Goal: Task Accomplishment & Management: Use online tool/utility

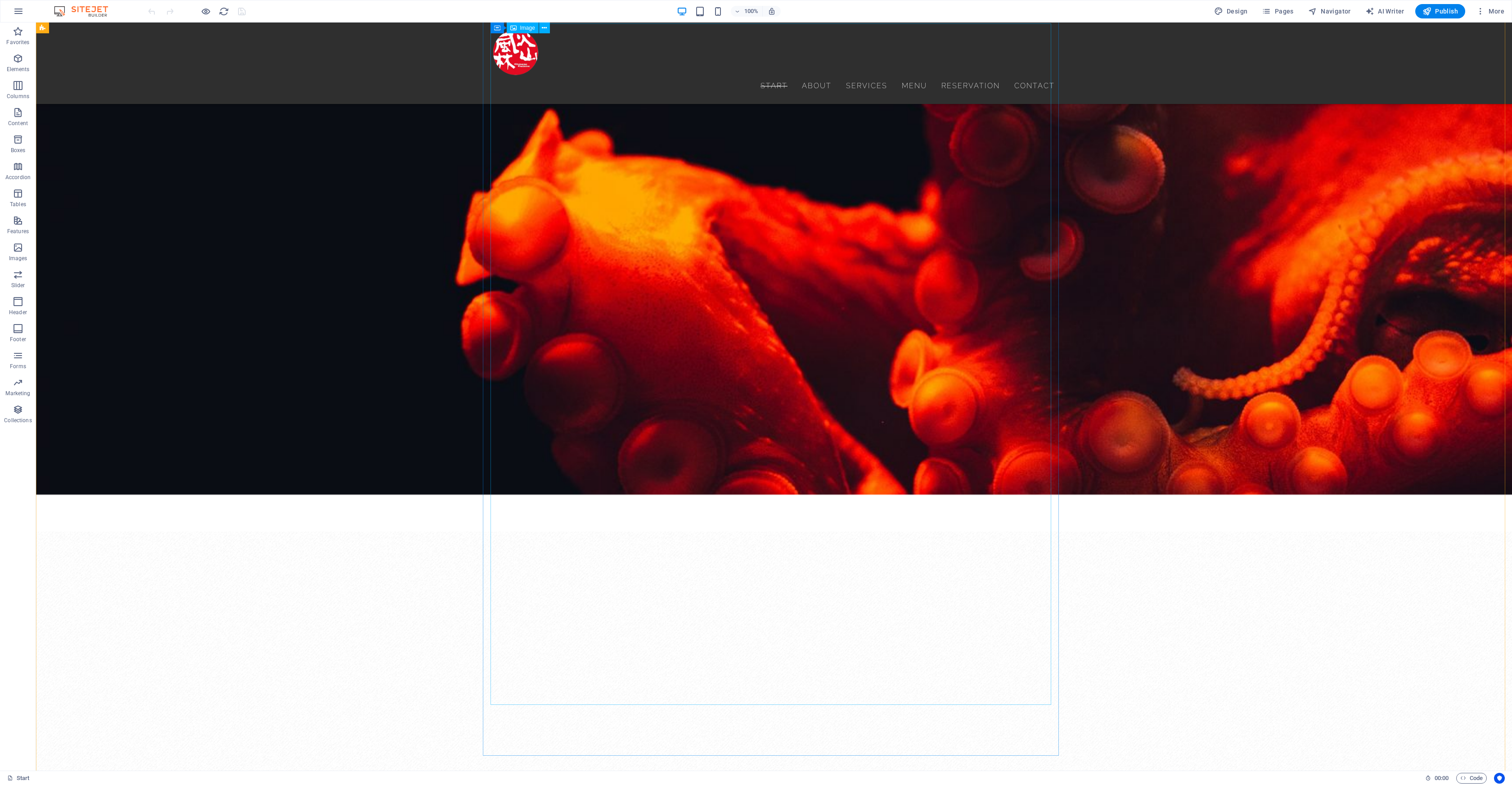
scroll to position [1381, 0]
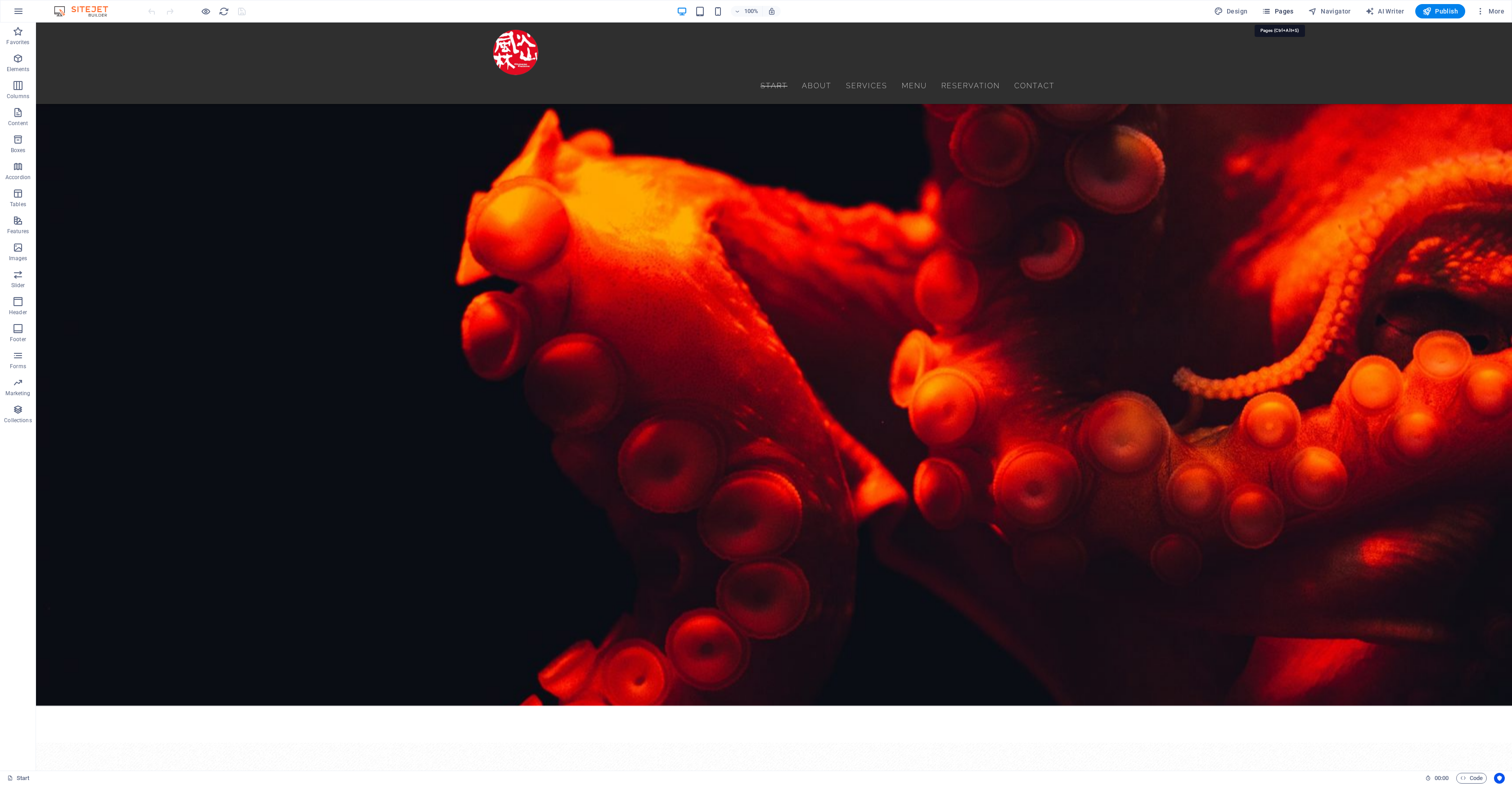
click at [1283, 11] on span "Pages" at bounding box center [1277, 11] width 32 height 9
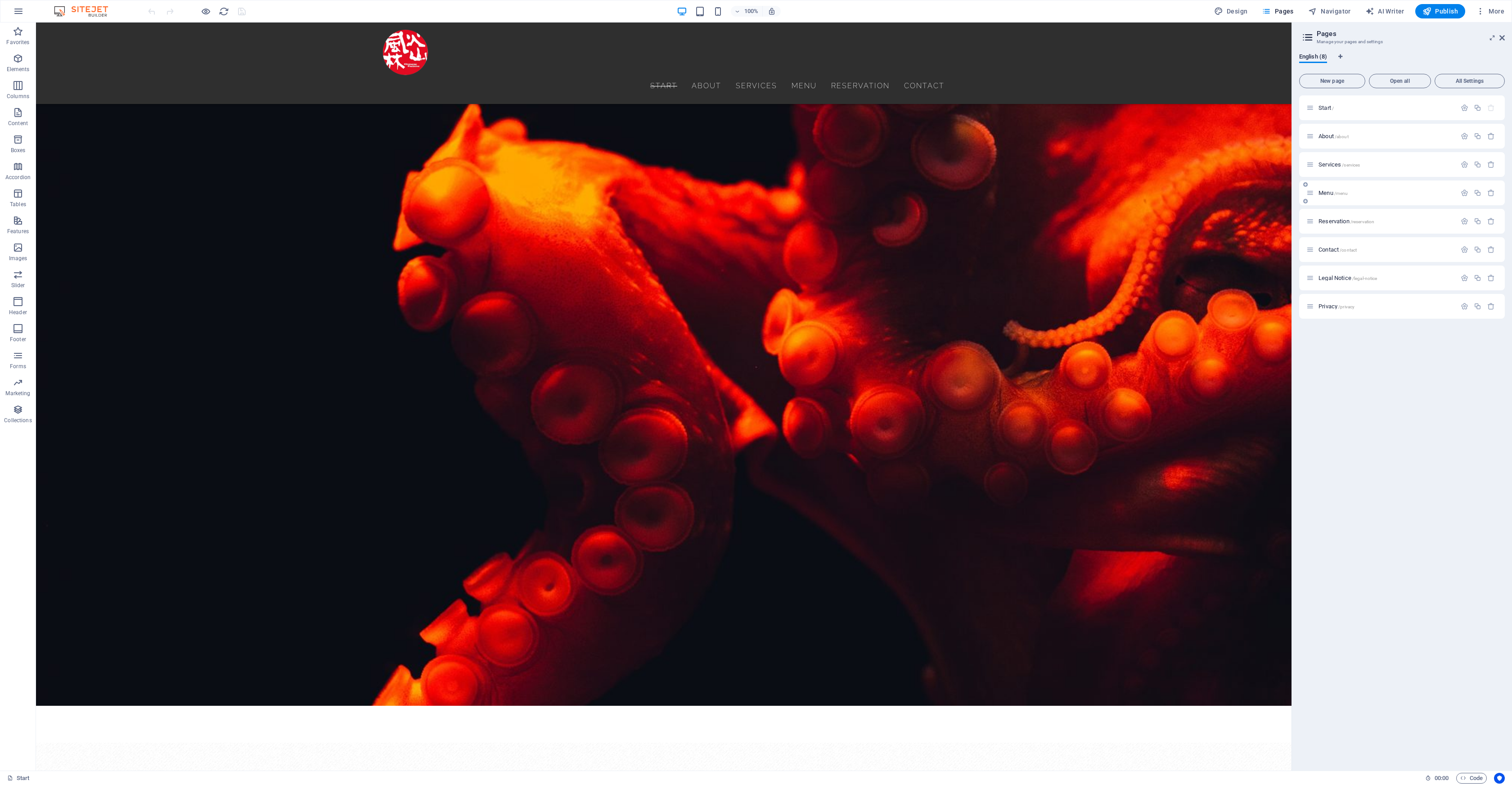
click at [1362, 194] on p "Menu /menu" at bounding box center [1386, 192] width 135 height 6
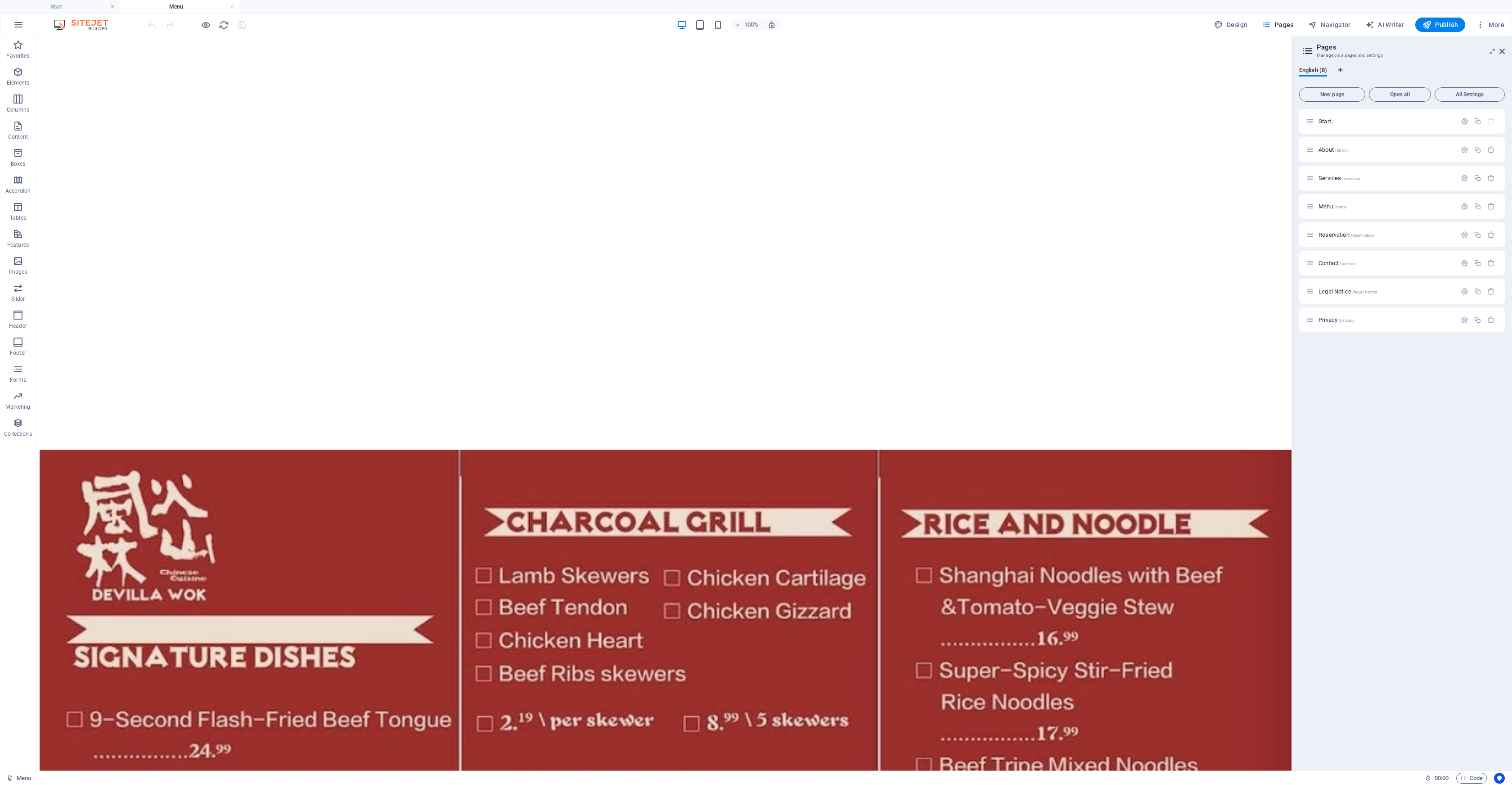
scroll to position [1076, 0]
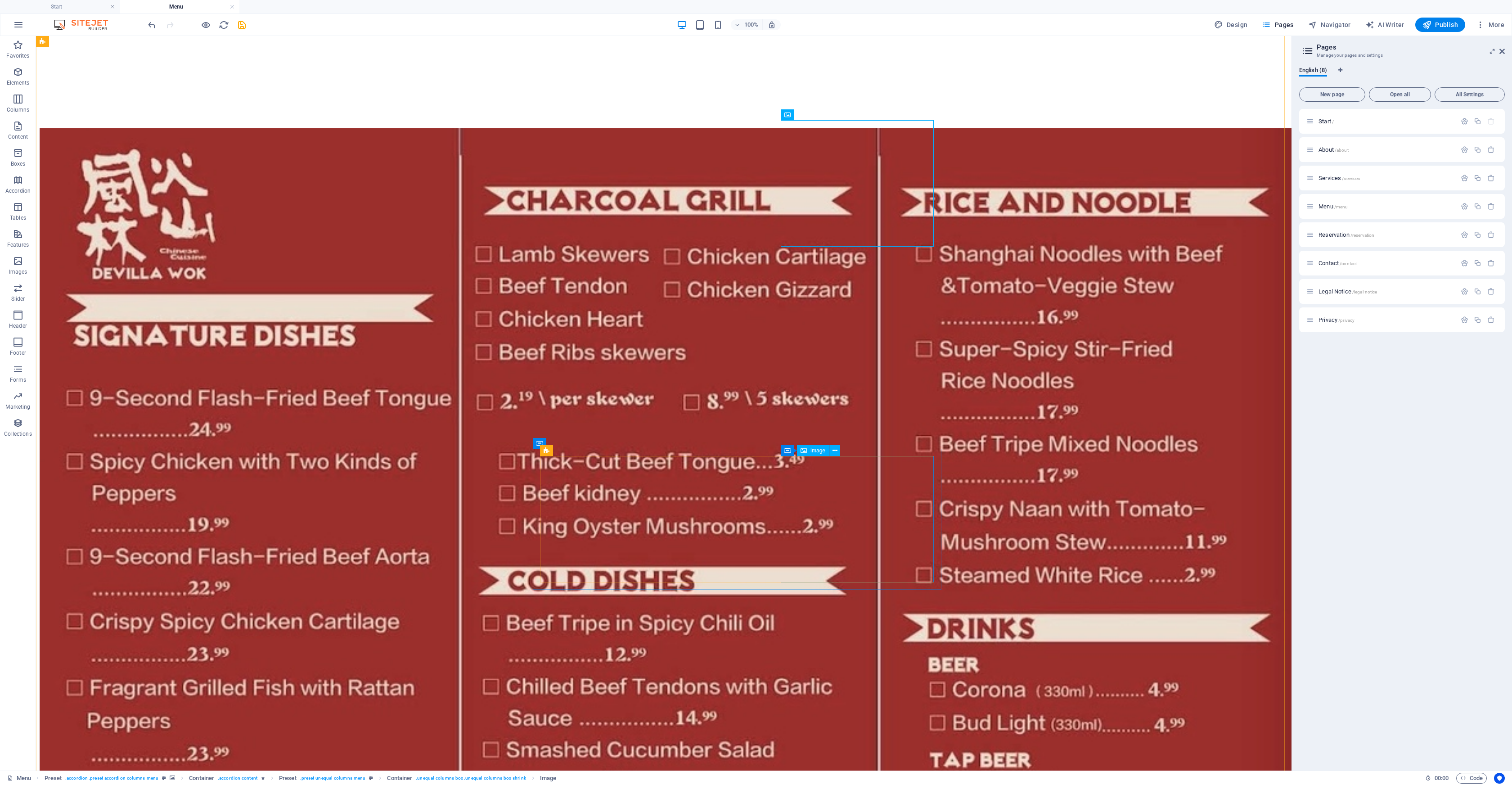
scroll to position [1403, 0]
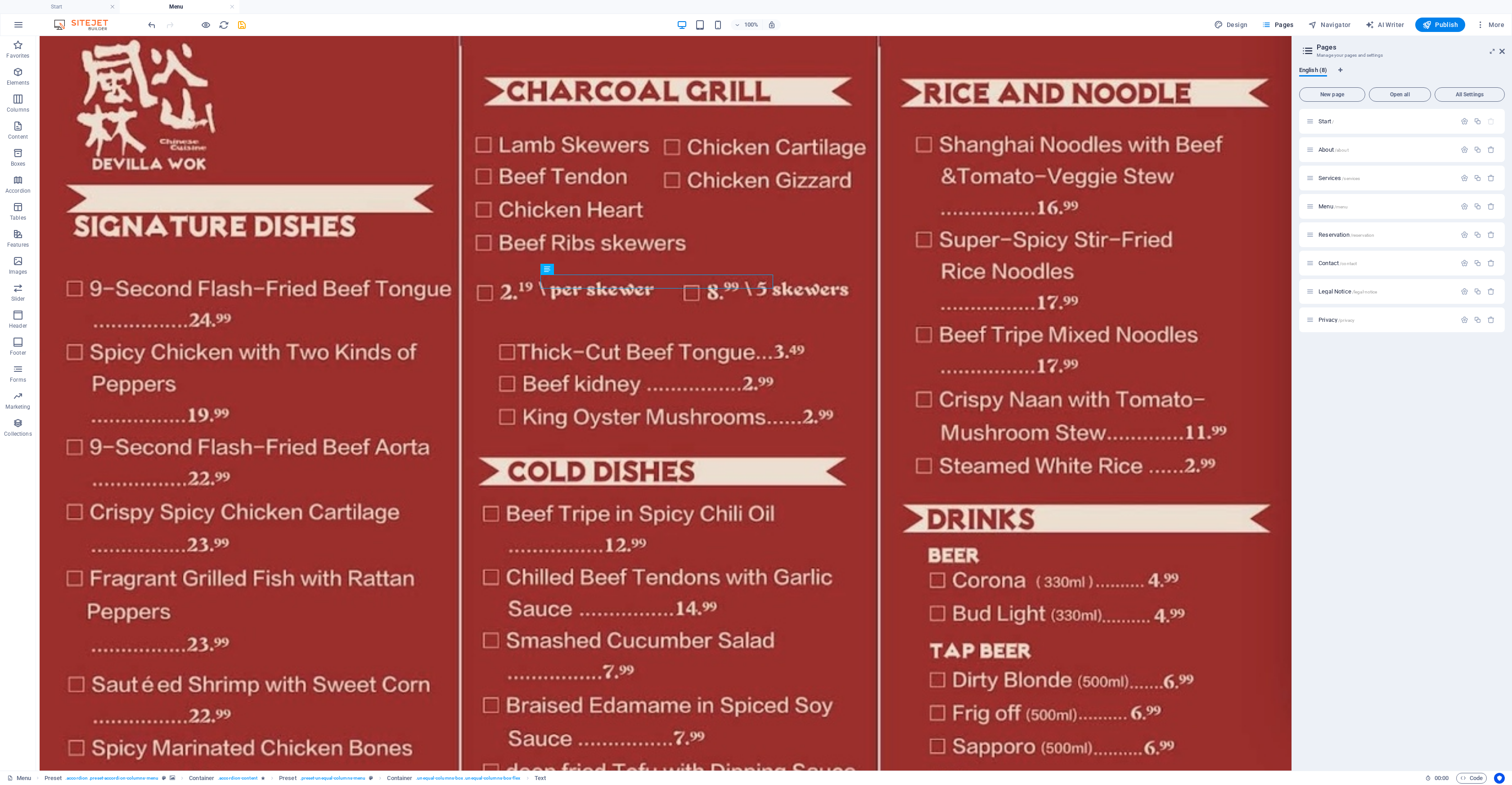
scroll to position [1517, 0]
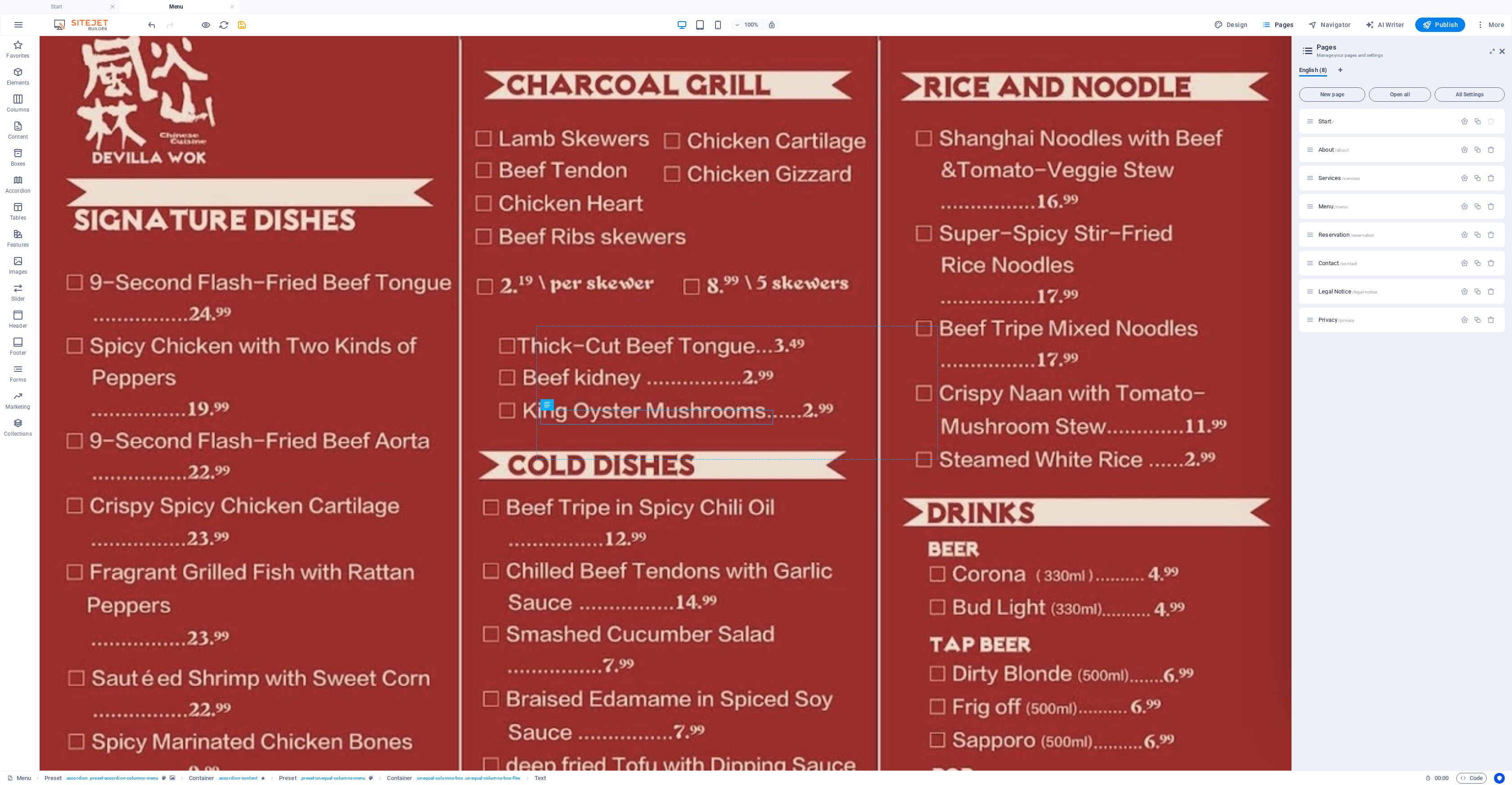
drag, startPoint x: 555, startPoint y: 418, endPoint x: 556, endPoint y: 430, distance: 12.0
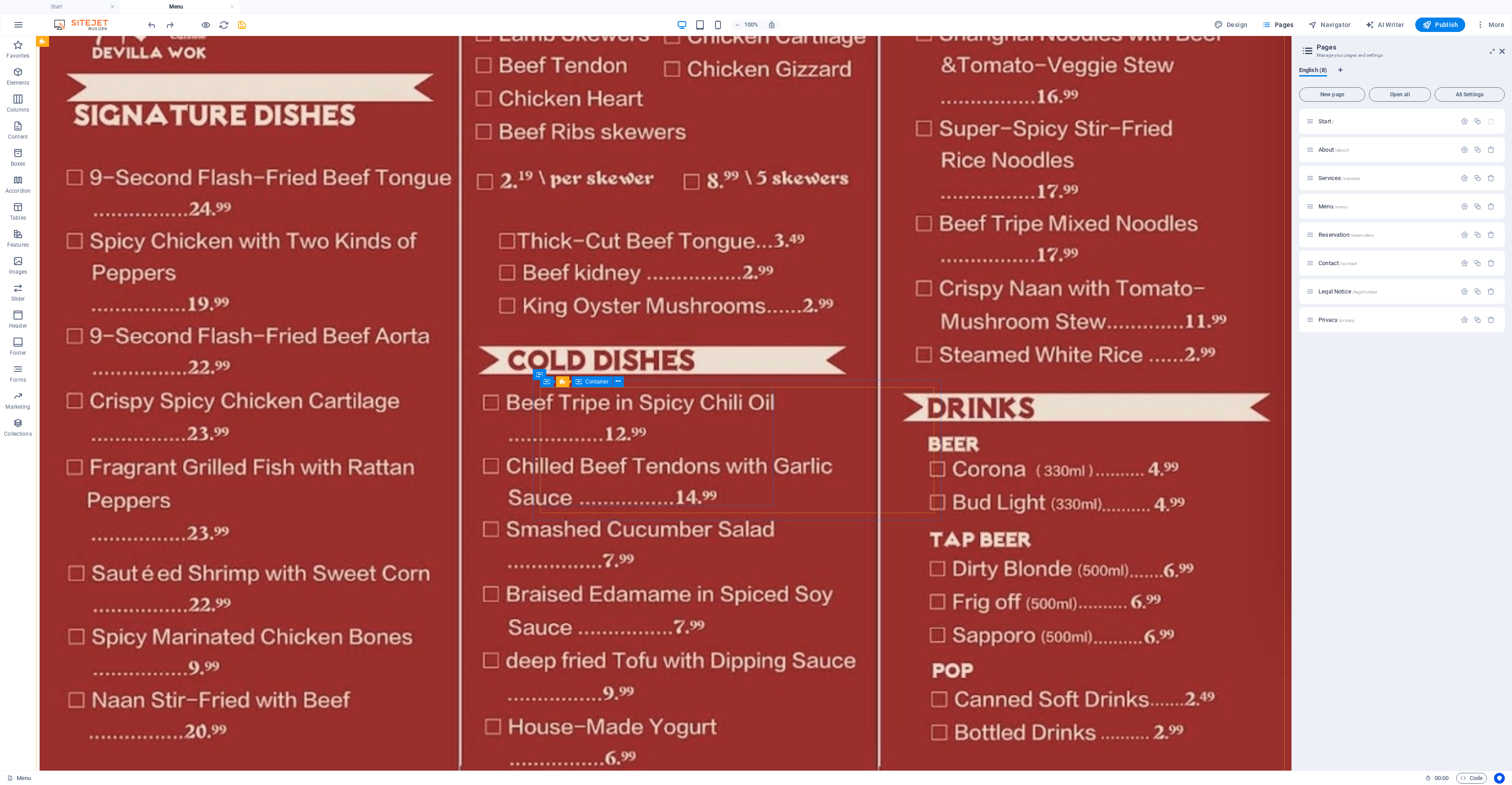
scroll to position [1622, 0]
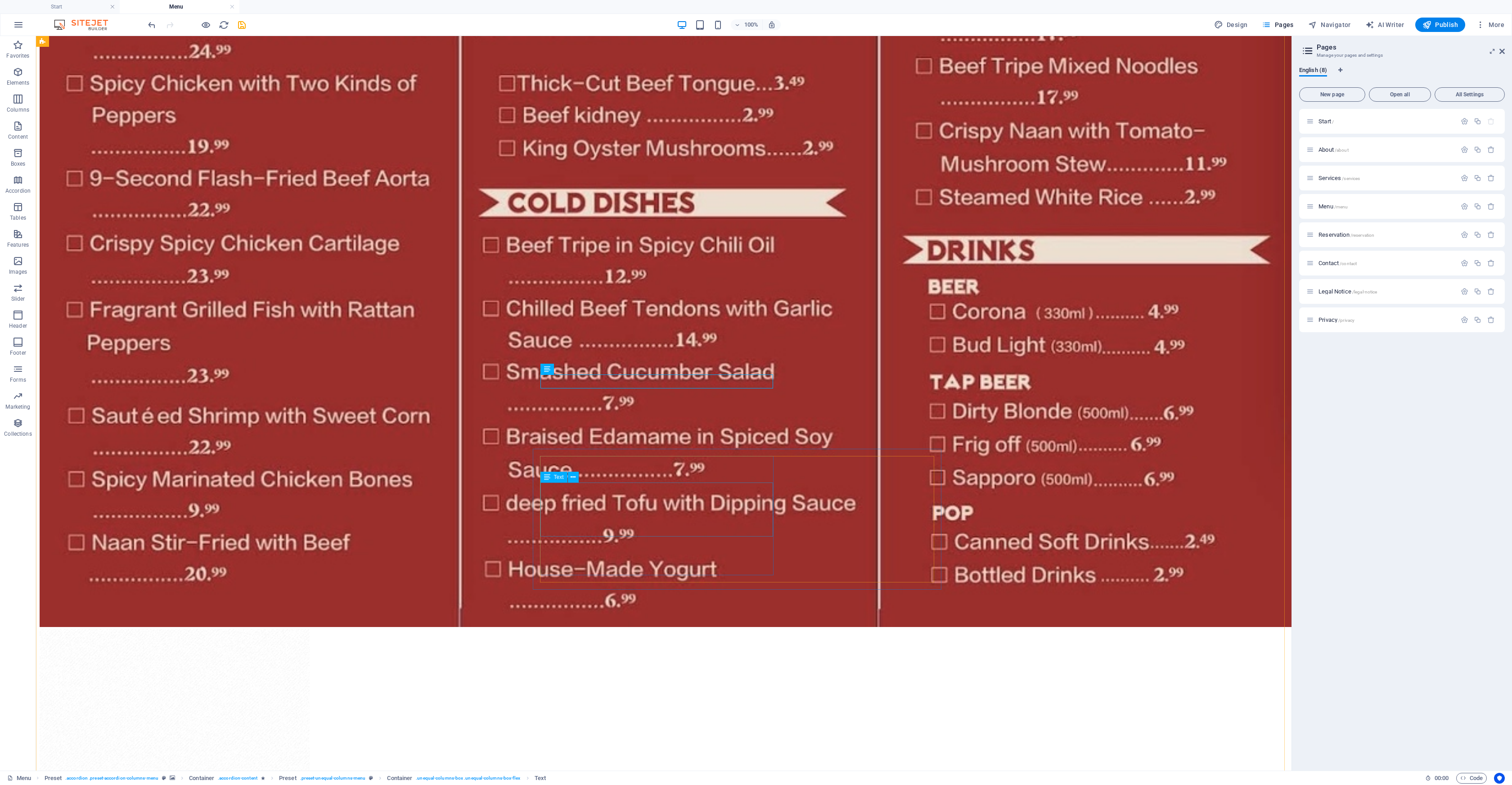
scroll to position [1801, 0]
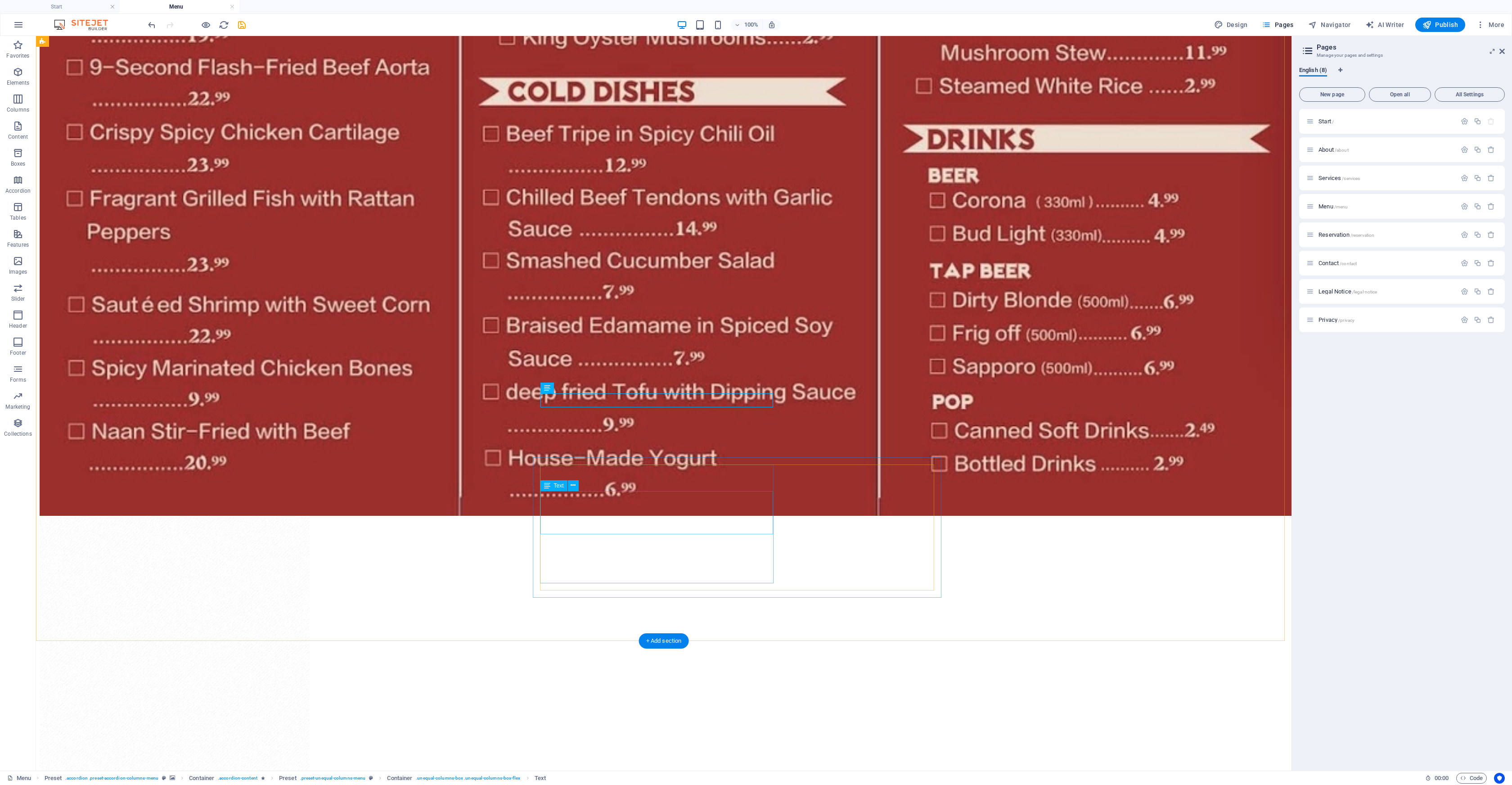
scroll to position [1901, 0]
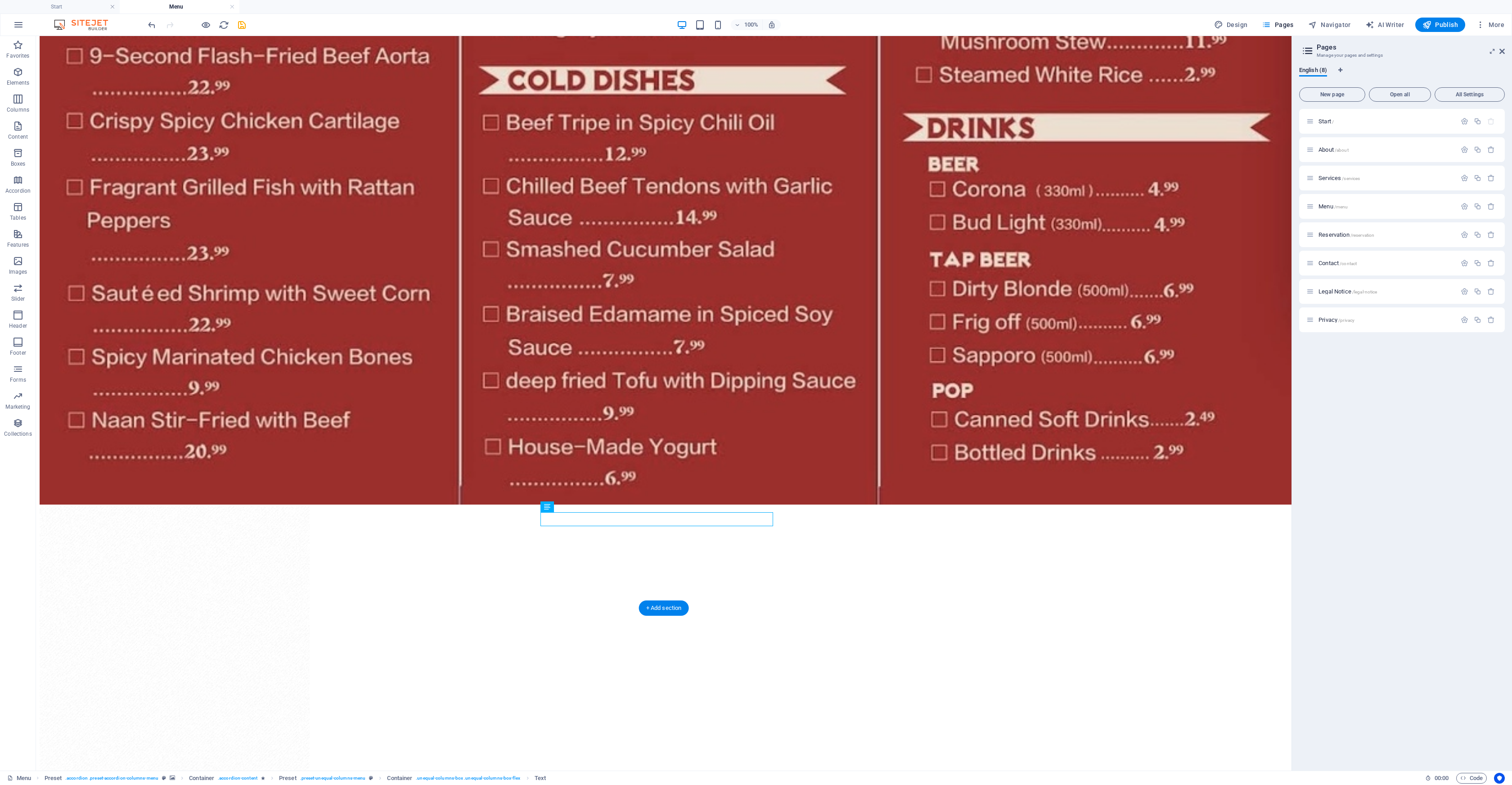
drag, startPoint x: 362, startPoint y: 416, endPoint x: 900, endPoint y: 535, distance: 551.0
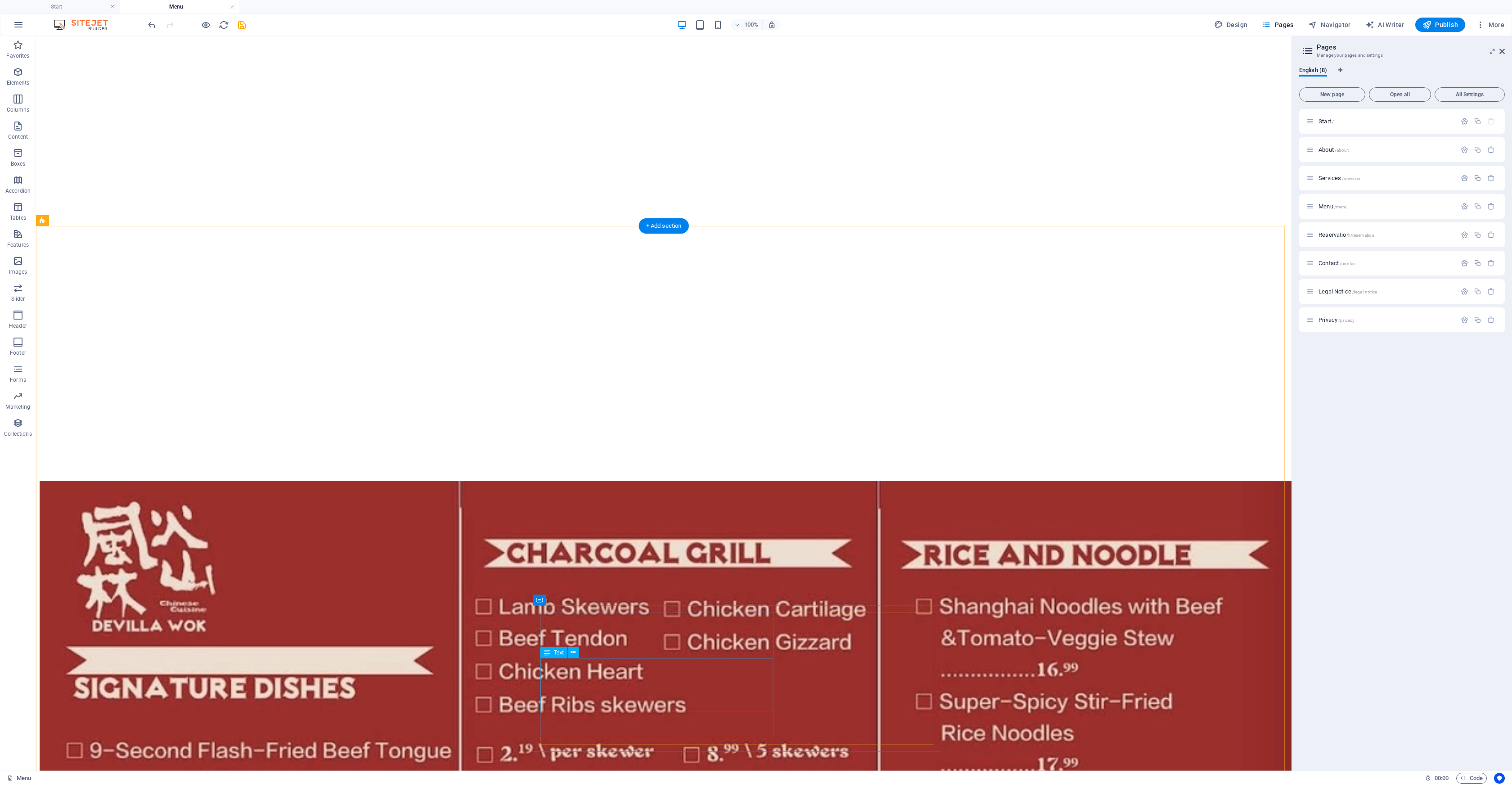
scroll to position [1065, 0]
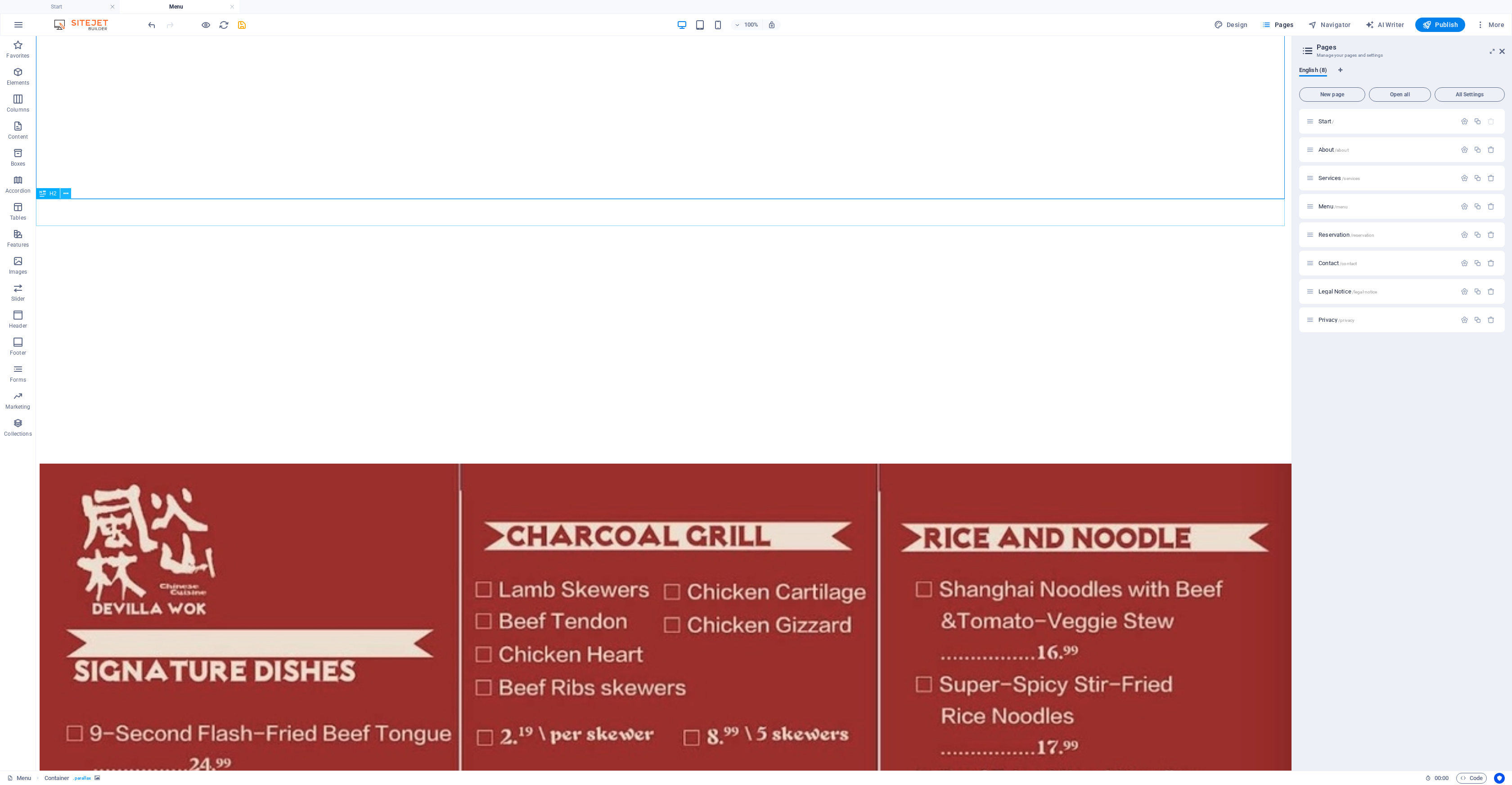
click at [67, 193] on icon at bounding box center [66, 193] width 5 height 9
click at [67, 196] on icon at bounding box center [66, 193] width 5 height 9
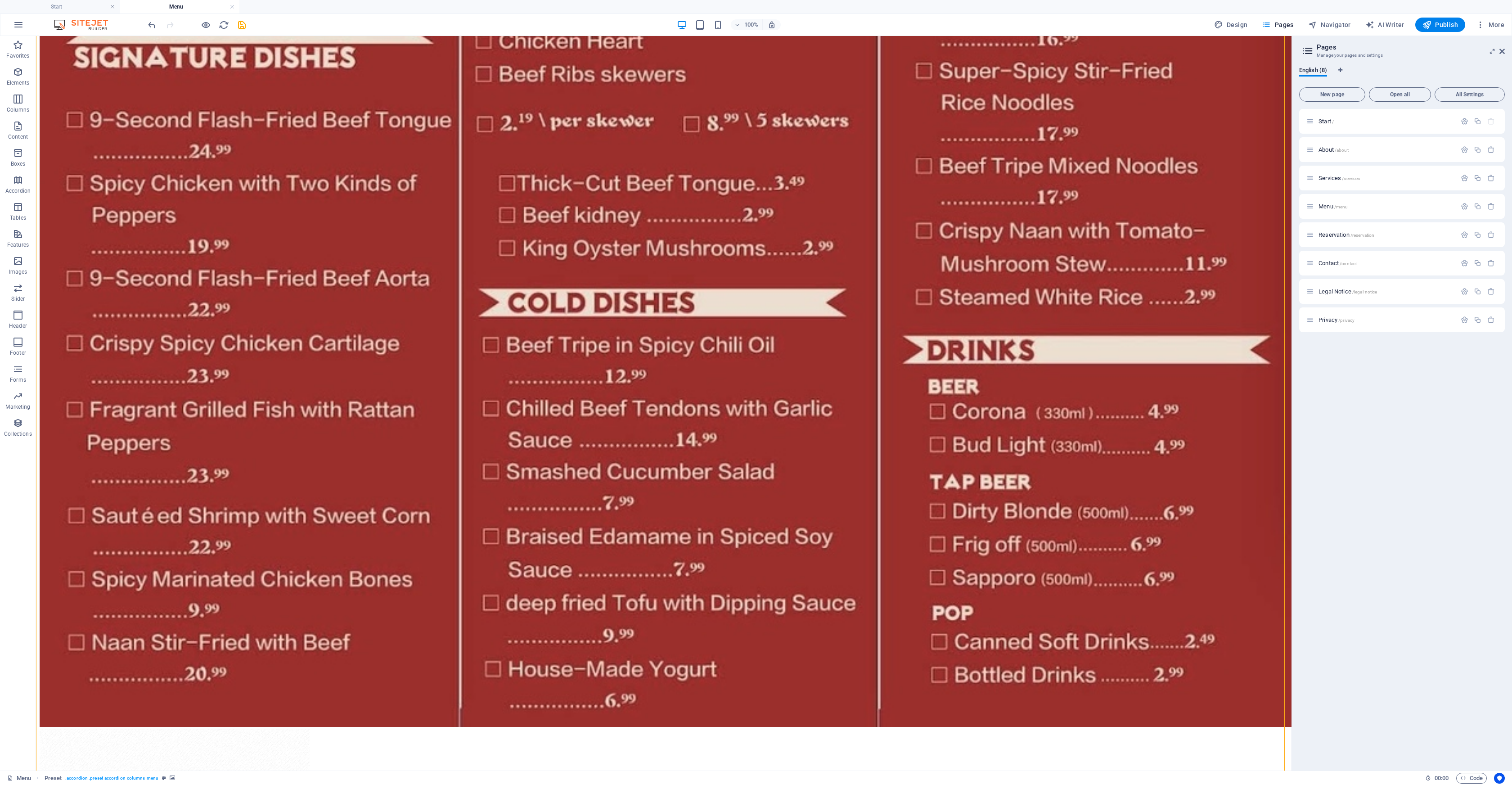
scroll to position [1868, 0]
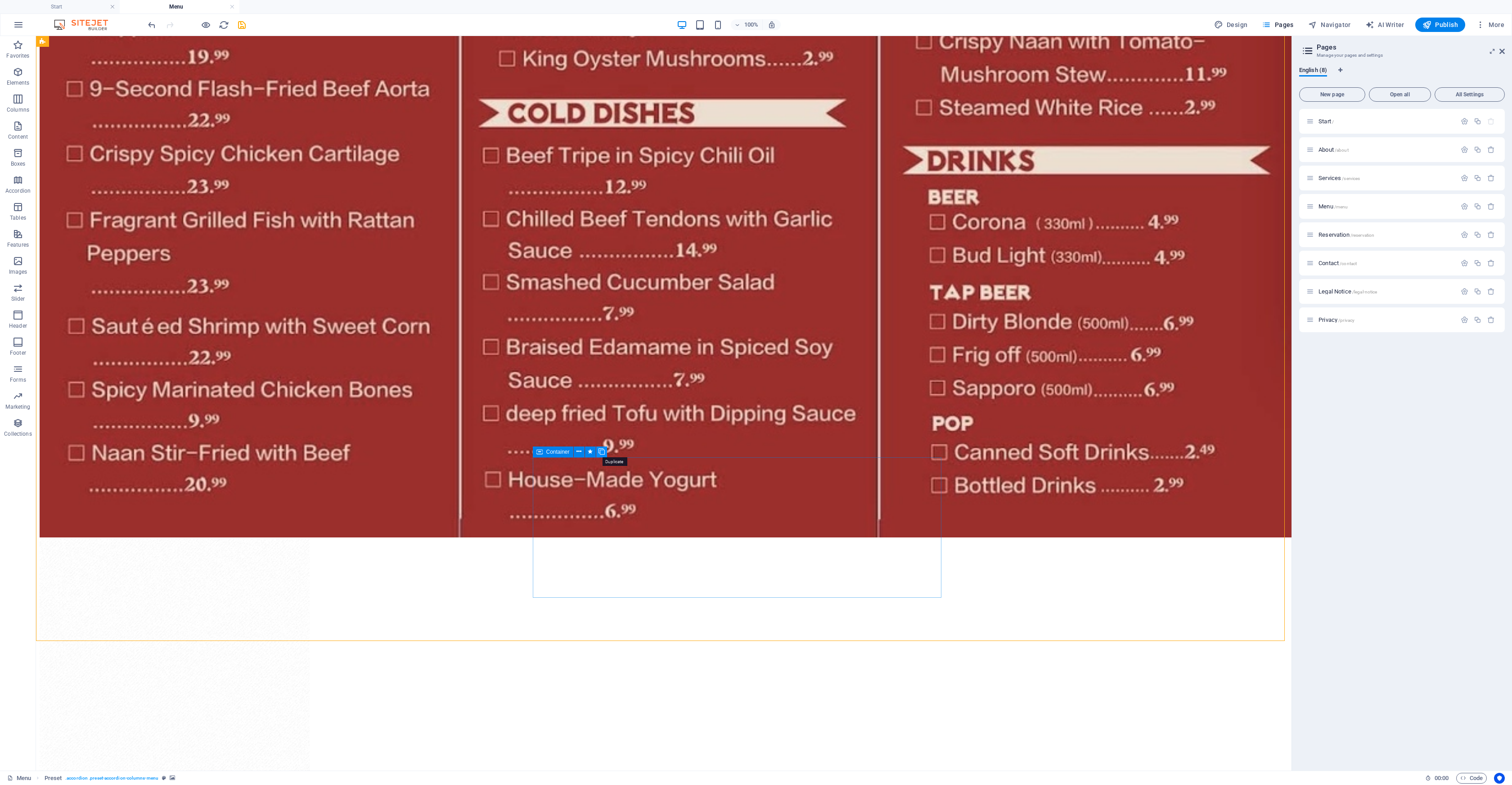
click at [599, 451] on icon at bounding box center [601, 451] width 6 height 9
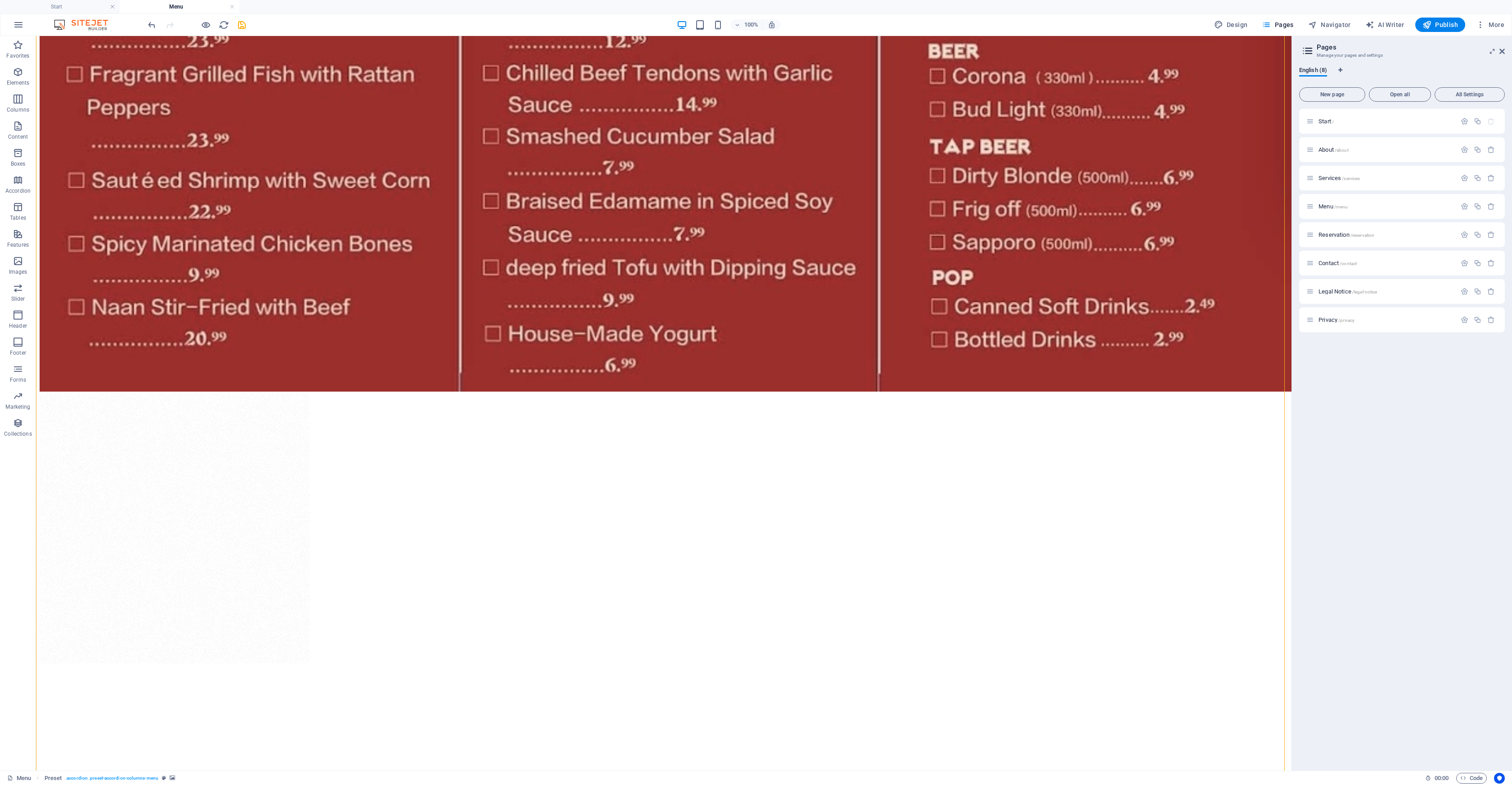
scroll to position [2027, 0]
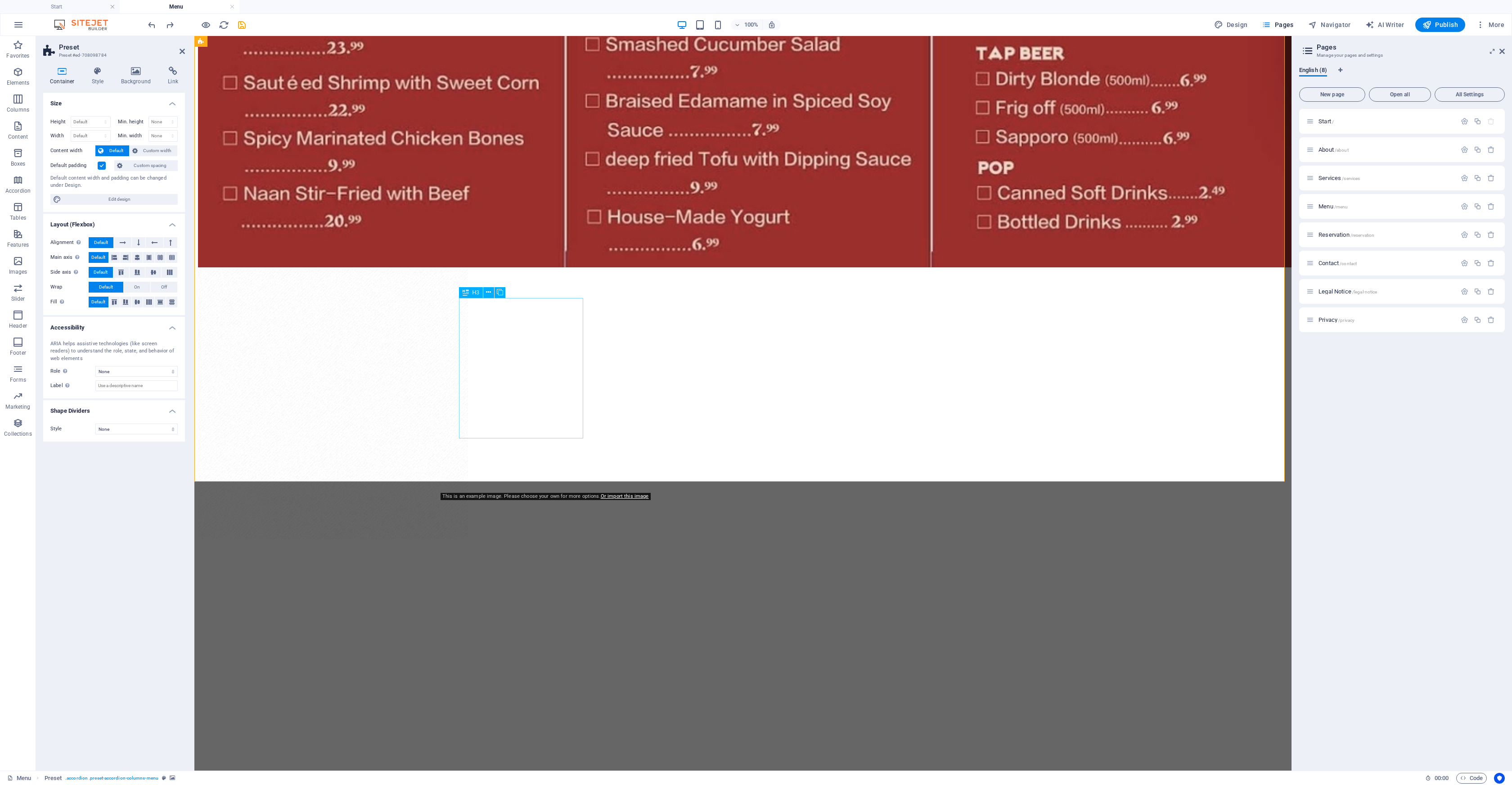
click at [490, 292] on icon at bounding box center [488, 292] width 5 height 9
click at [524, 367] on link "⌘ D Duplicate" at bounding box center [521, 367] width 60 height 14
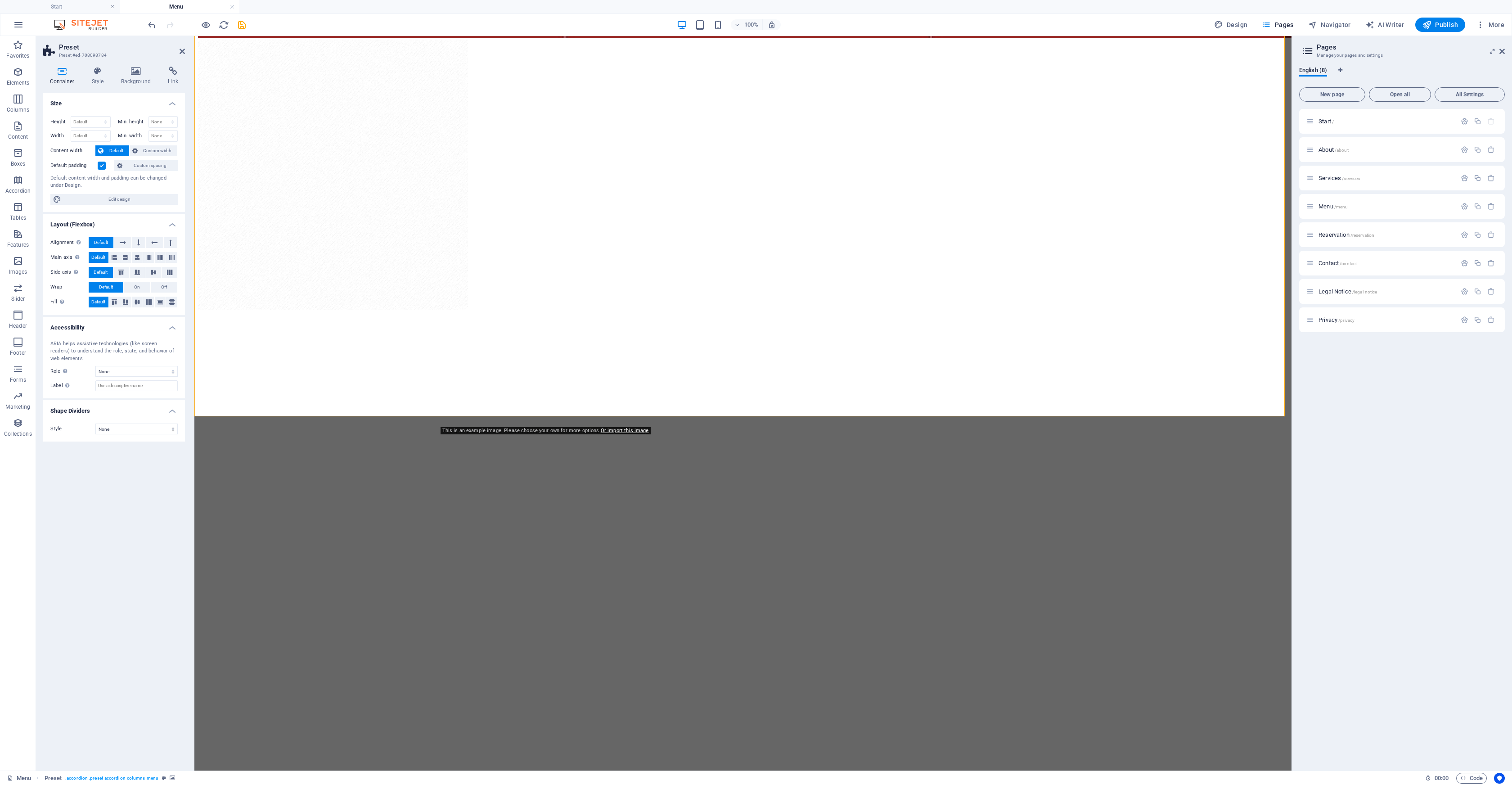
scroll to position [2255, 0]
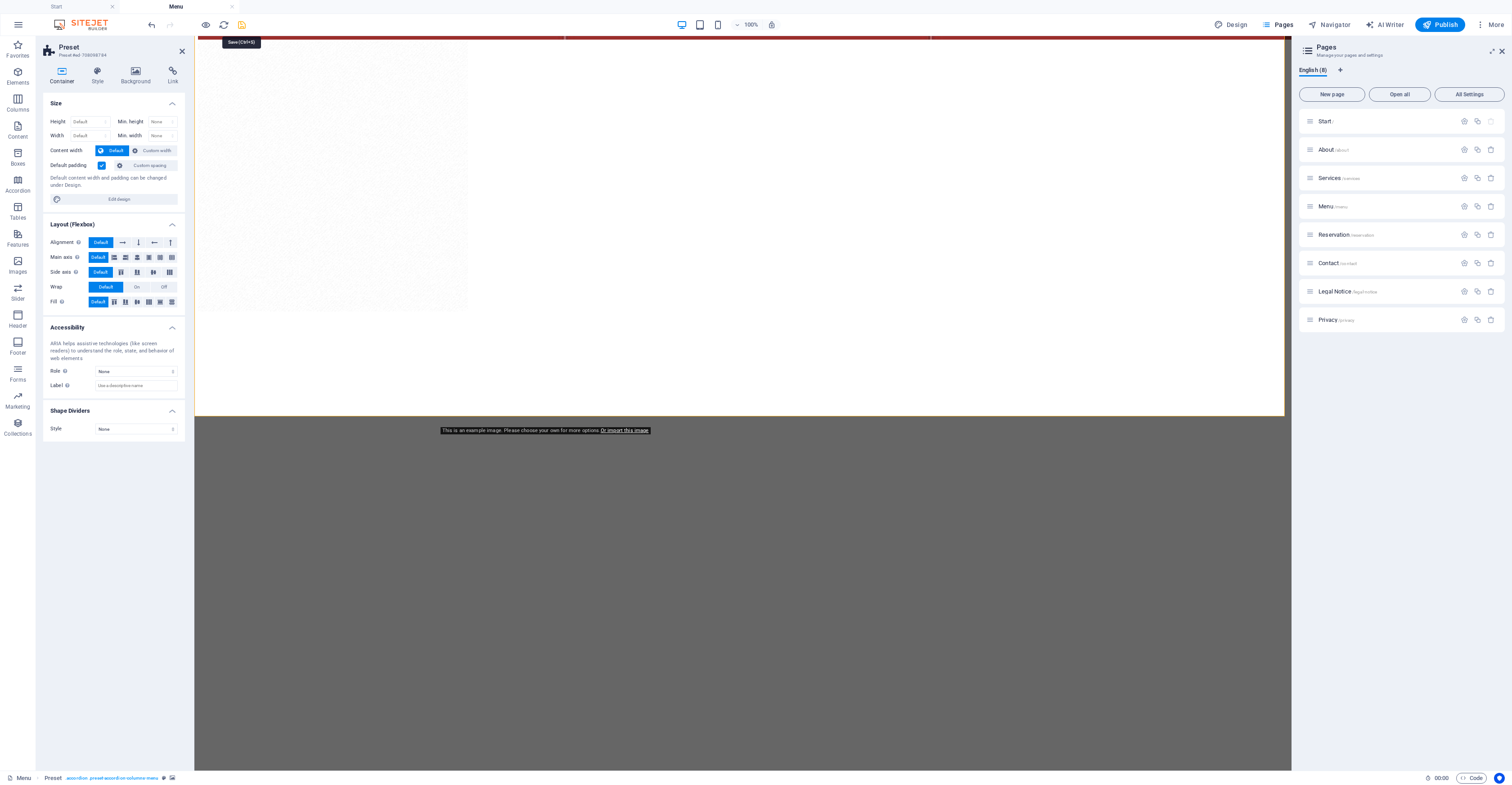
click at [246, 25] on icon "save" at bounding box center [242, 25] width 10 height 10
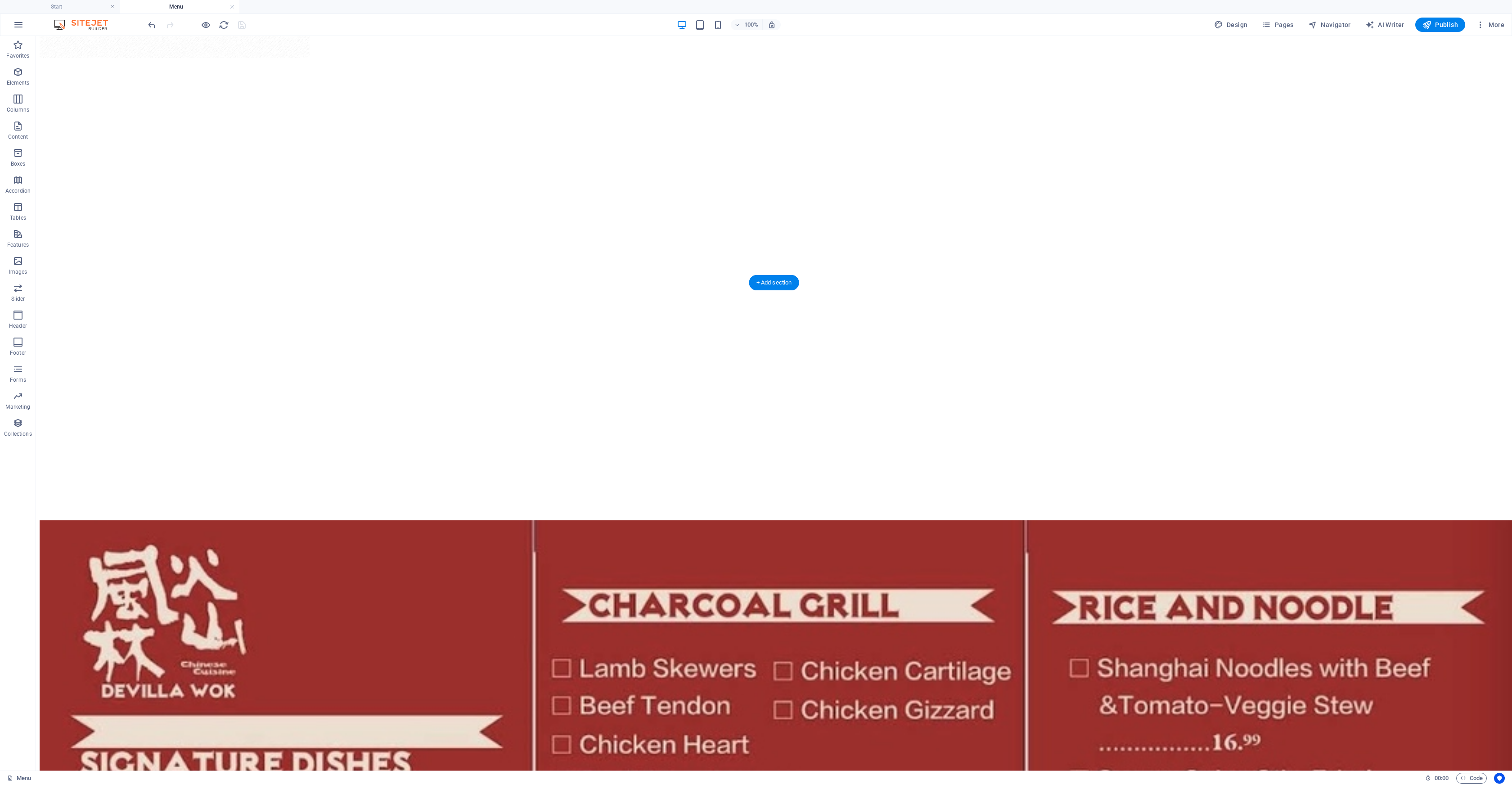
scroll to position [648, 0]
